Goal: Transaction & Acquisition: Book appointment/travel/reservation

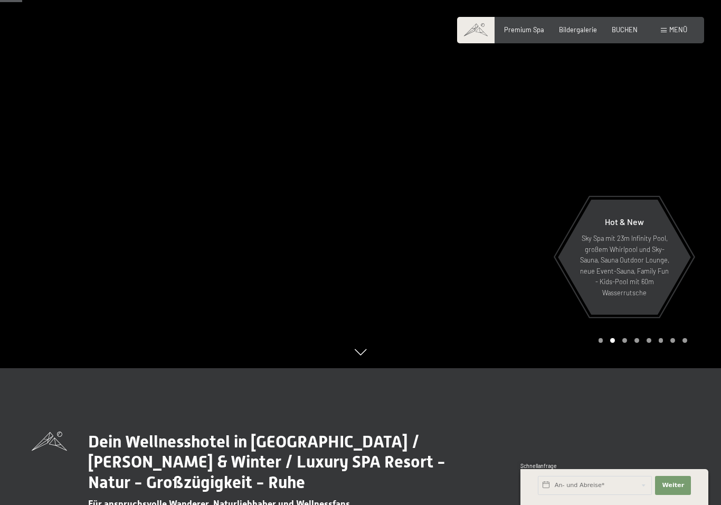
scroll to position [144, 0]
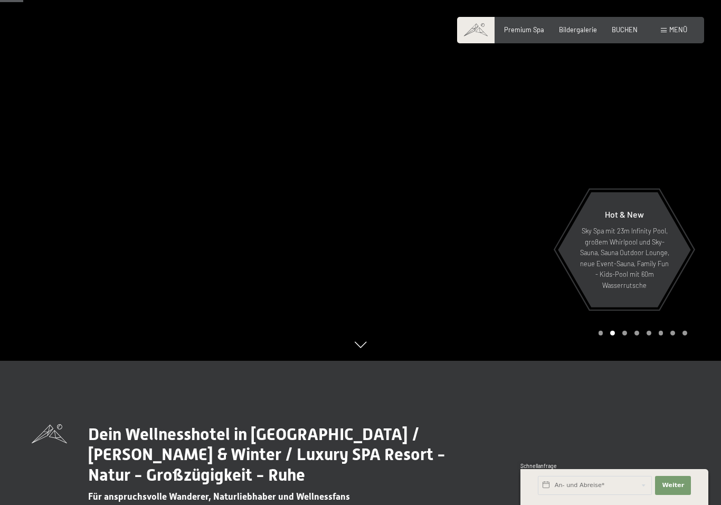
click at [579, 29] on span "Bildergalerie" at bounding box center [578, 29] width 38 height 8
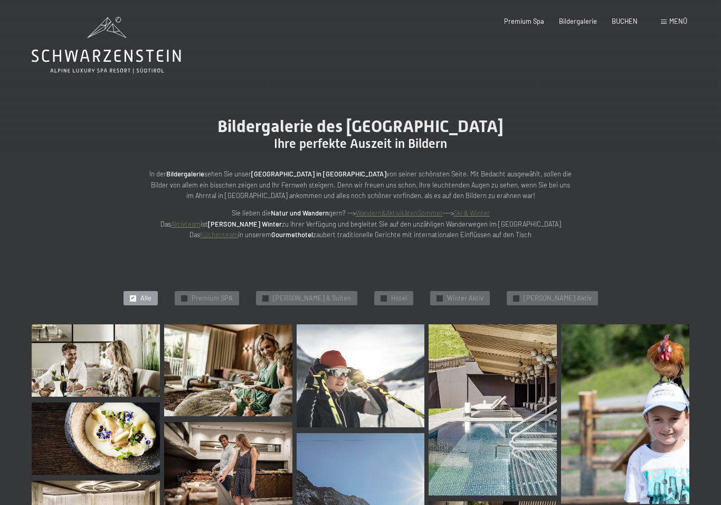
click at [101, 55] on icon at bounding box center [106, 45] width 149 height 56
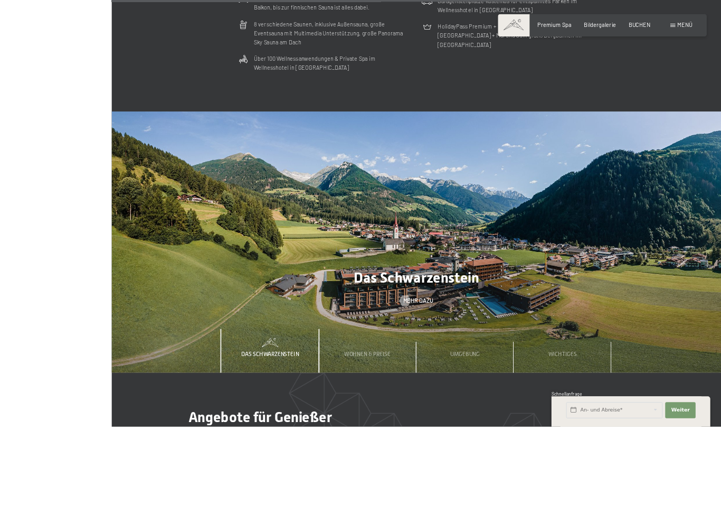
scroll to position [2855, 0]
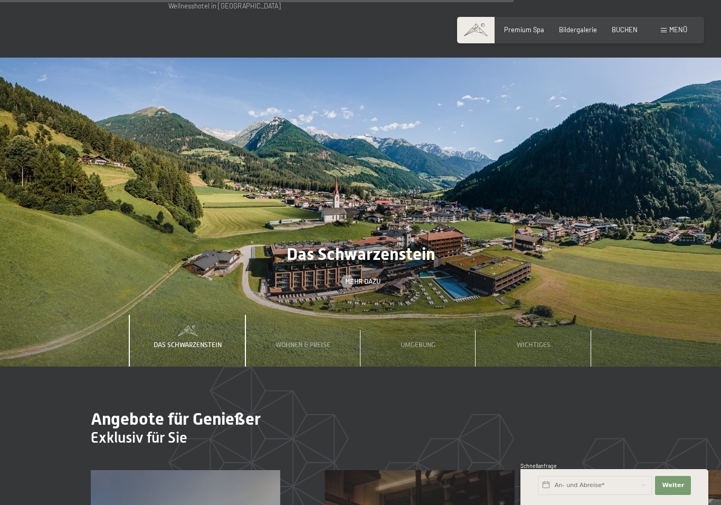
click at [204, 315] on div "Das Schwarzenstein" at bounding box center [187, 341] width 81 height 52
click at [302, 340] on span "Wohnen & Preise" at bounding box center [303, 344] width 55 height 8
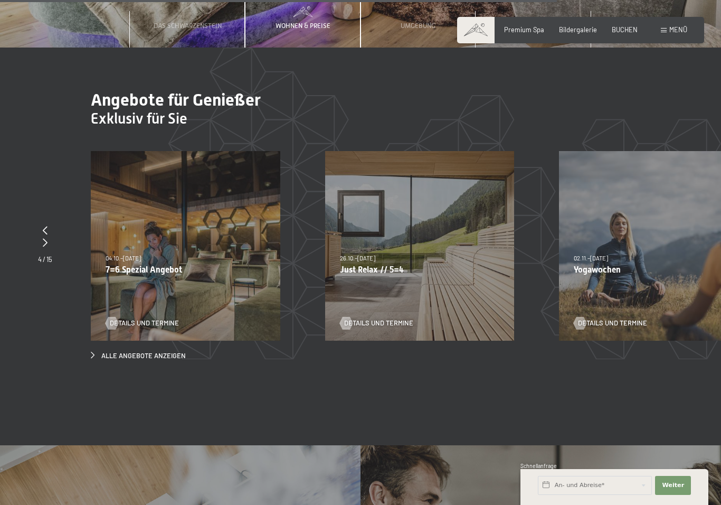
scroll to position [3195, 0]
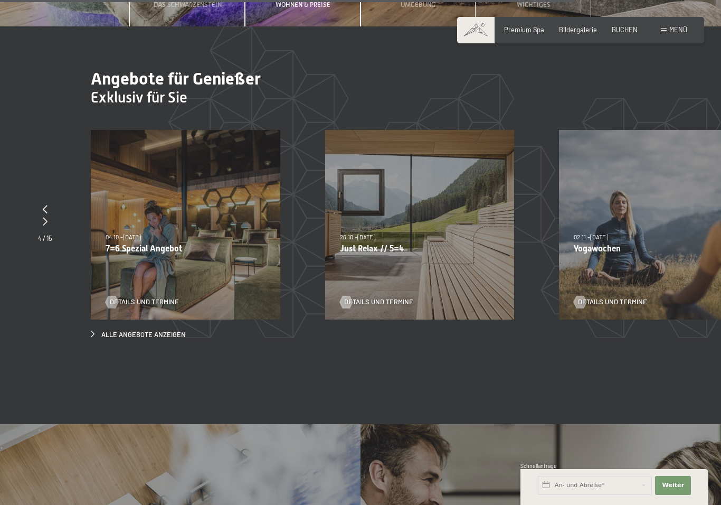
click at [196, 222] on div "04.10.–26.10.2025 01.11.–21.12.2025 10.01.–01.02.2026 07.03.–29.03.2026 16.05.–…" at bounding box center [185, 224] width 189 height 189
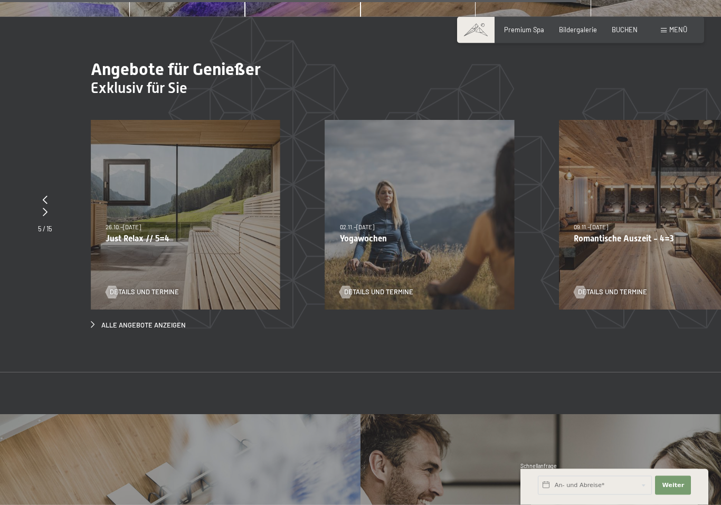
scroll to position [3205, 0]
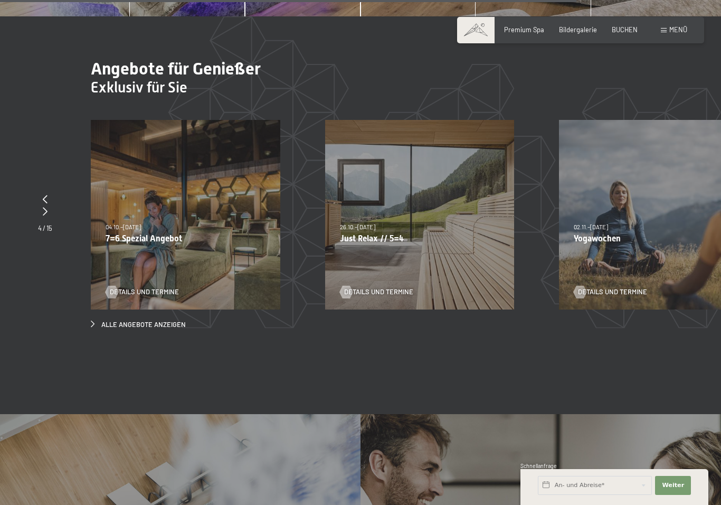
click at [230, 216] on div "04.10.–26.10.2025 01.11.–21.12.2025 10.01.–01.02.2026 07.03.–29.03.2026 16.05.–…" at bounding box center [185, 214] width 189 height 189
click at [140, 287] on span "Details und Termine" at bounding box center [144, 292] width 69 height 10
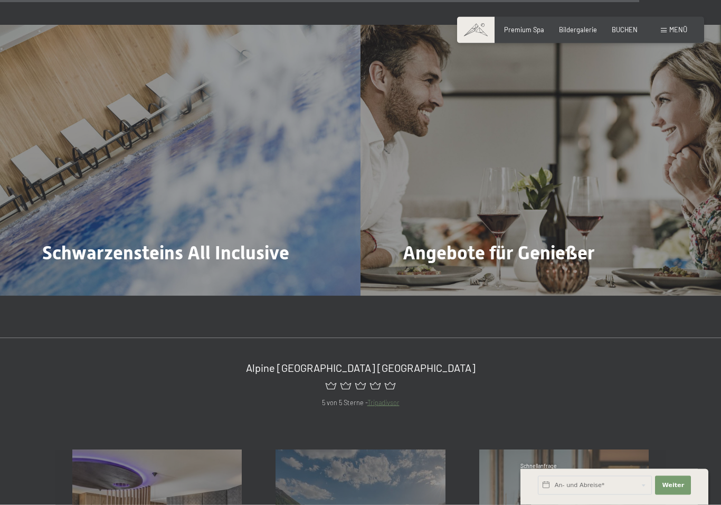
scroll to position [3594, 0]
click at [434, 277] on span "Mehr dazu" at bounding box center [424, 282] width 35 height 10
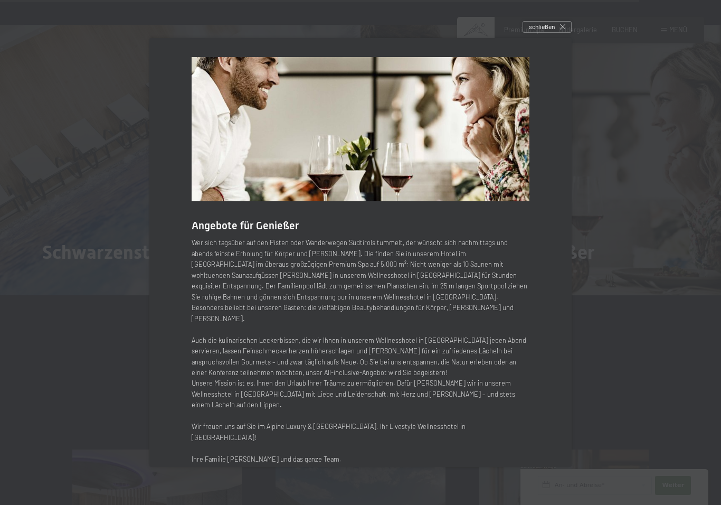
click at [555, 33] on div "schließen" at bounding box center [547, 27] width 49 height 12
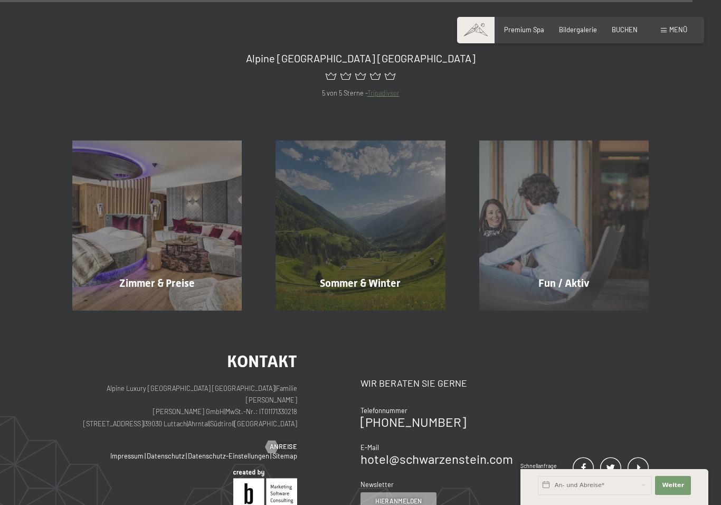
scroll to position [3919, 0]
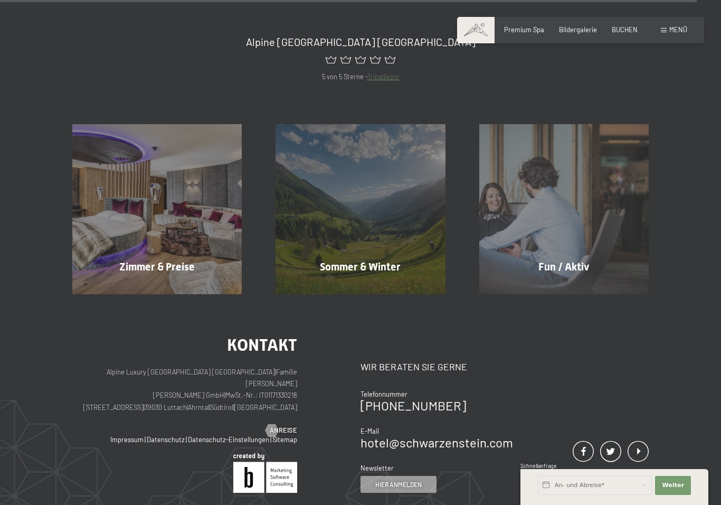
click at [177, 284] on span "Mehr erfahren" at bounding box center [159, 289] width 52 height 10
